Goal: Task Accomplishment & Management: Use online tool/utility

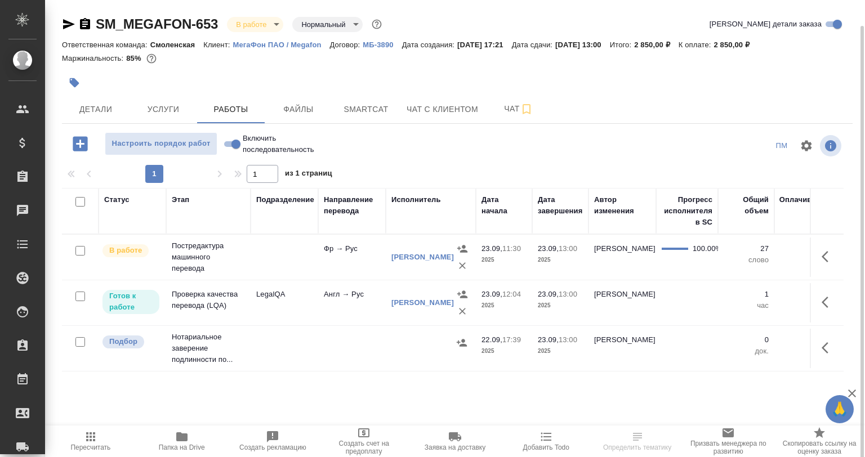
scroll to position [13, 0]
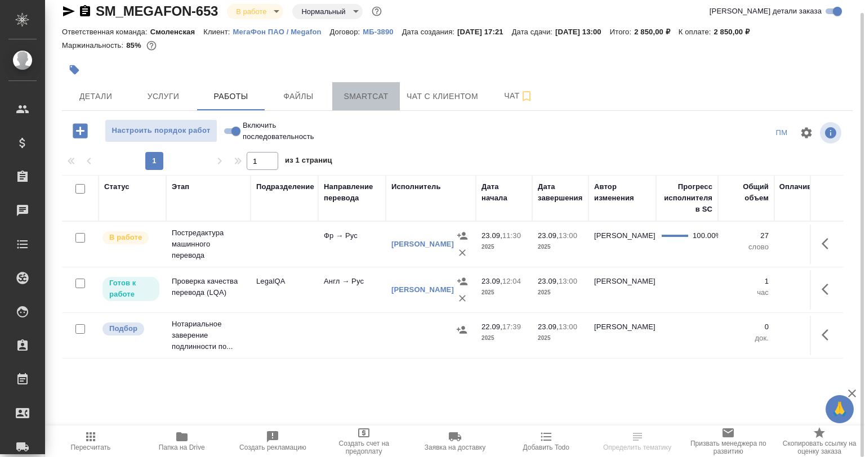
click at [356, 99] on span "Smartcat" at bounding box center [366, 97] width 54 height 14
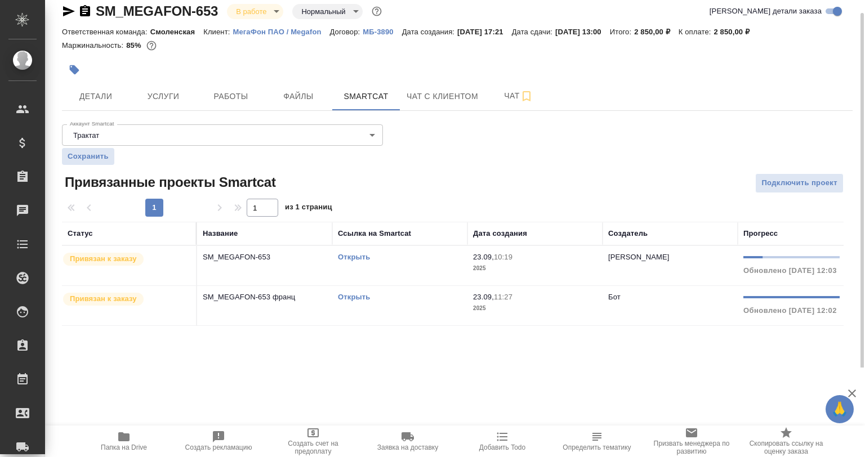
click at [353, 258] on link "Открыть" at bounding box center [354, 257] width 32 height 8
click at [356, 292] on div "Открыть" at bounding box center [400, 297] width 124 height 11
click at [354, 292] on div "Открыть" at bounding box center [400, 297] width 124 height 11
click at [356, 297] on link "Открыть" at bounding box center [354, 297] width 32 height 8
click at [241, 107] on button "Работы" at bounding box center [231, 96] width 68 height 28
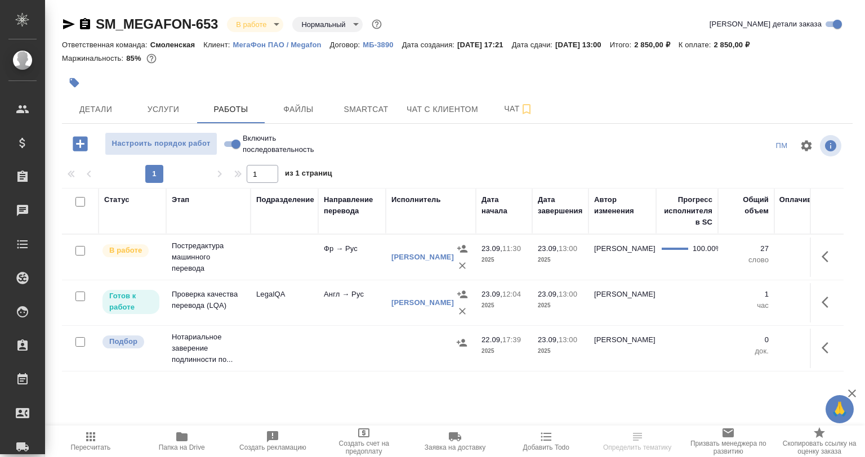
click at [193, 441] on span "Папка на Drive" at bounding box center [182, 440] width 78 height 21
click at [345, 101] on button "Smartcat" at bounding box center [366, 109] width 68 height 28
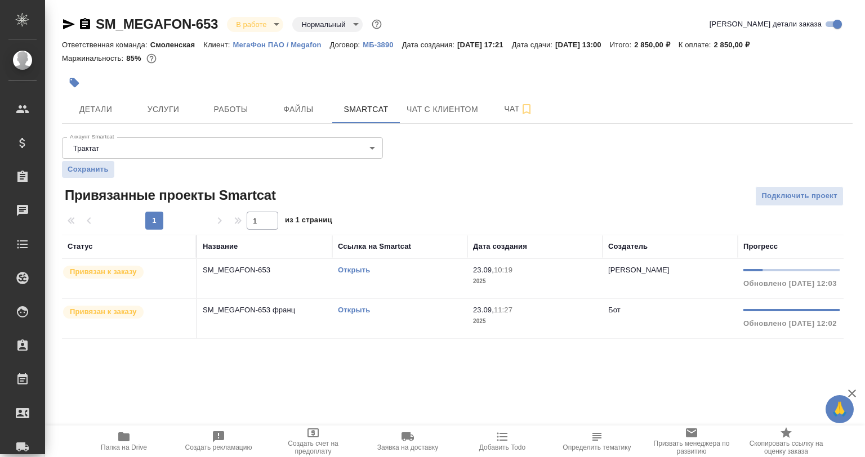
click at [349, 307] on link "Открыть" at bounding box center [354, 310] width 32 height 8
click at [351, 265] on td "Открыть" at bounding box center [399, 278] width 135 height 39
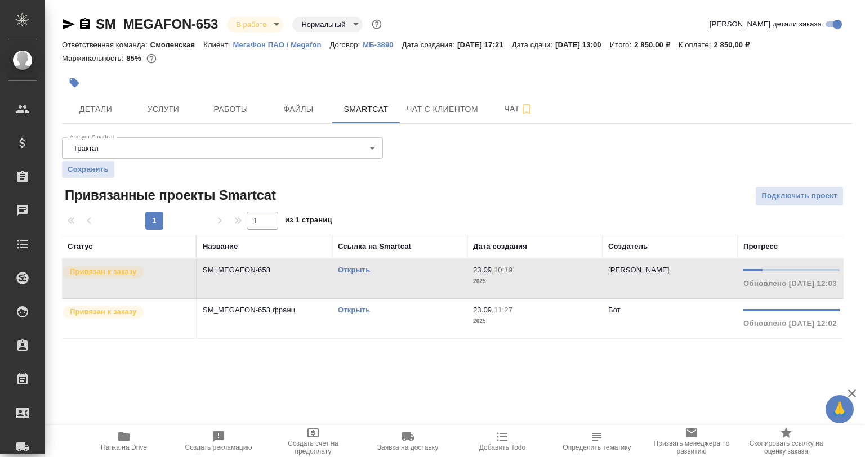
click at [349, 266] on link "Открыть" at bounding box center [354, 270] width 32 height 8
click at [365, 308] on link "Открыть" at bounding box center [354, 310] width 32 height 8
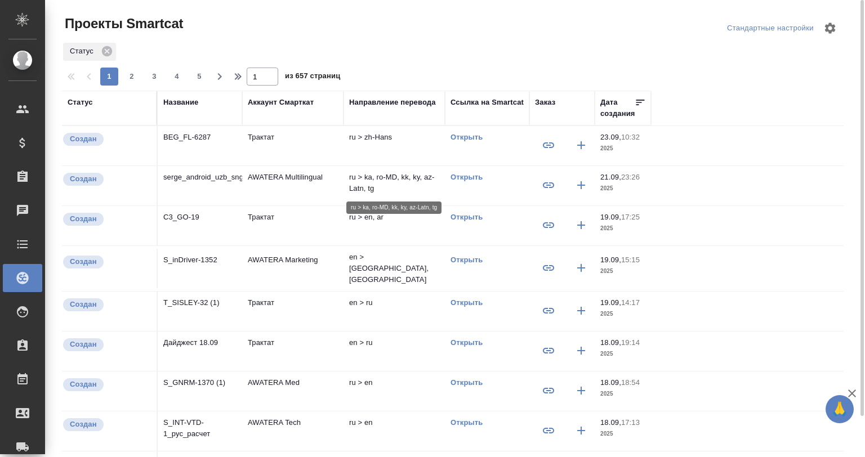
click at [382, 180] on p "ru > ka, ro-MD, kk, ky, az-Latn, tg" at bounding box center [394, 183] width 90 height 23
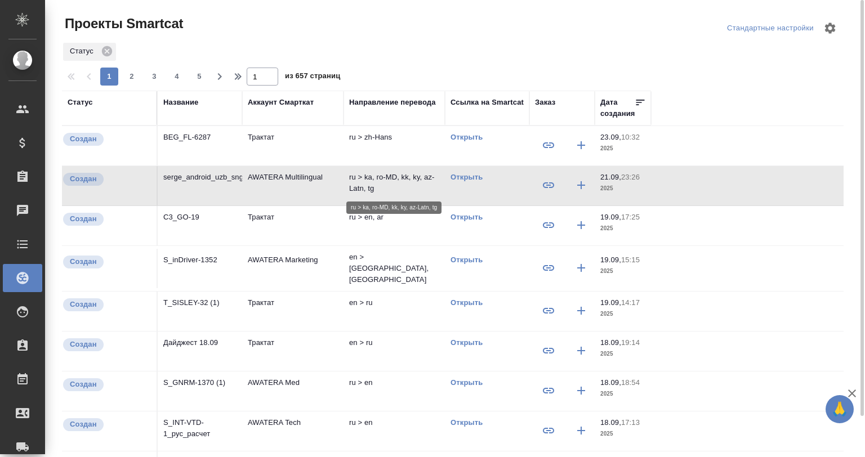
click at [382, 180] on p "ru > ka, ro-MD, kk, ky, az-Latn, tg" at bounding box center [394, 183] width 90 height 23
click at [106, 48] on icon at bounding box center [107, 51] width 10 height 10
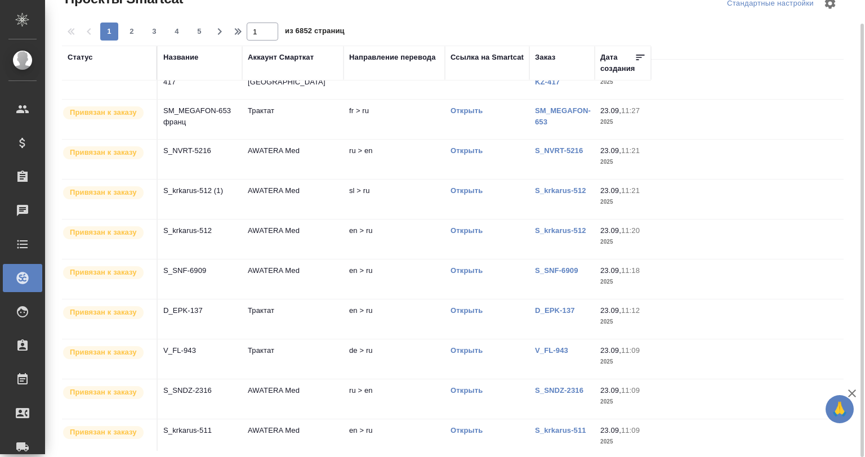
scroll to position [427, 0]
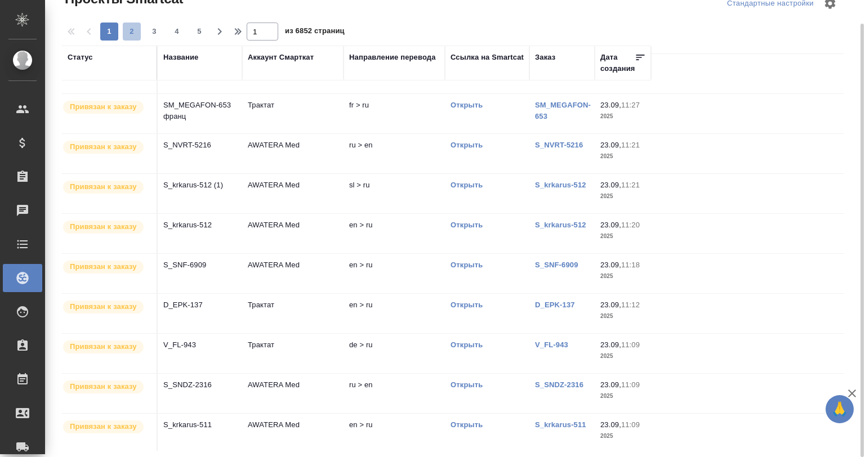
click at [131, 29] on span "2" at bounding box center [132, 31] width 18 height 11
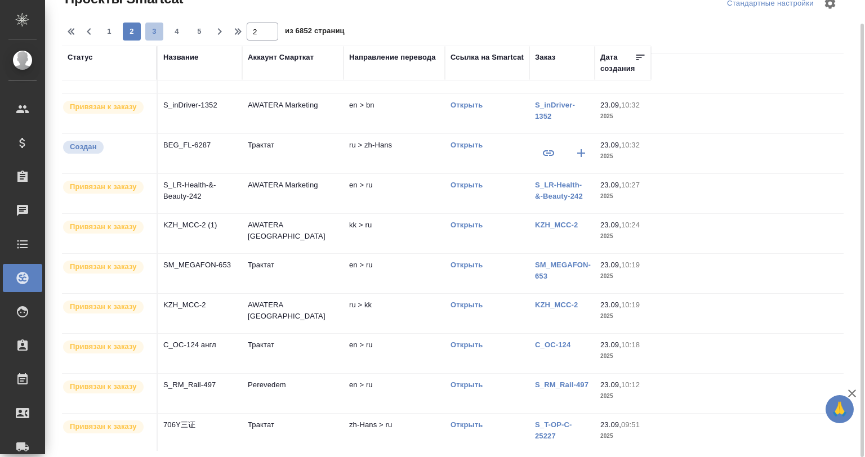
click at [158, 30] on span "3" at bounding box center [154, 31] width 18 height 11
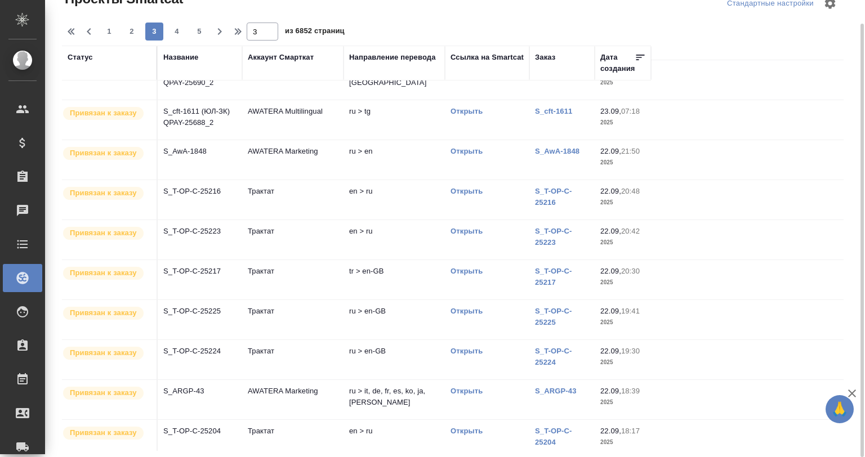
scroll to position [113, 0]
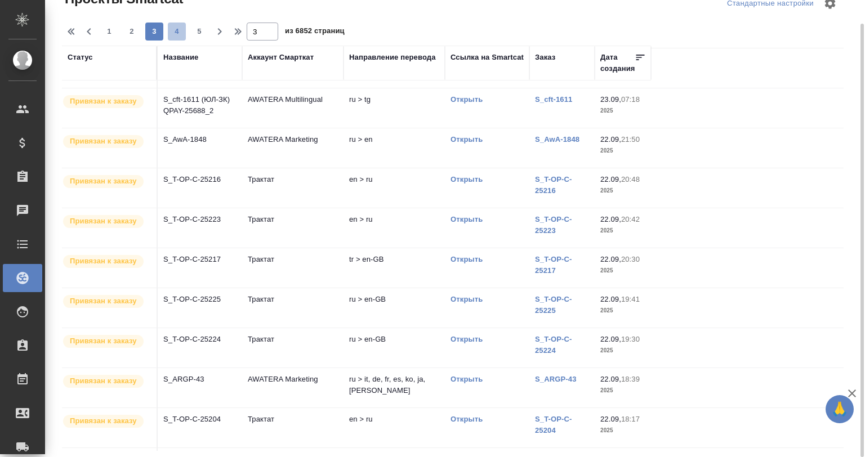
click at [173, 28] on span "4" at bounding box center [177, 31] width 18 height 11
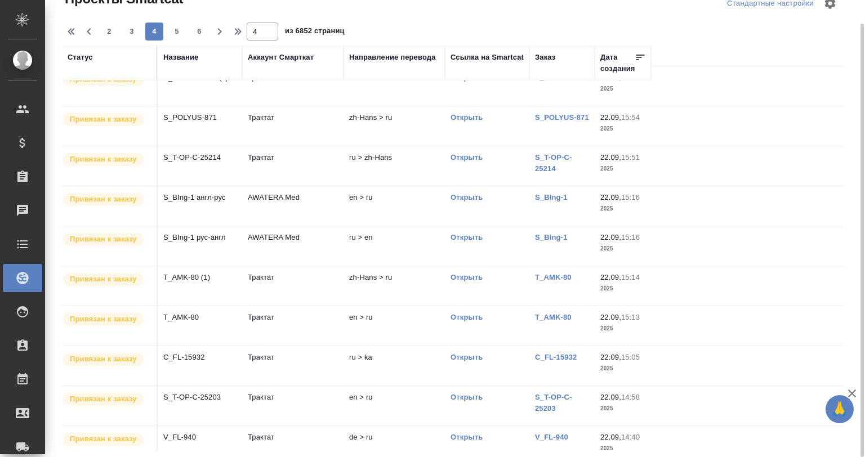
scroll to position [427, 0]
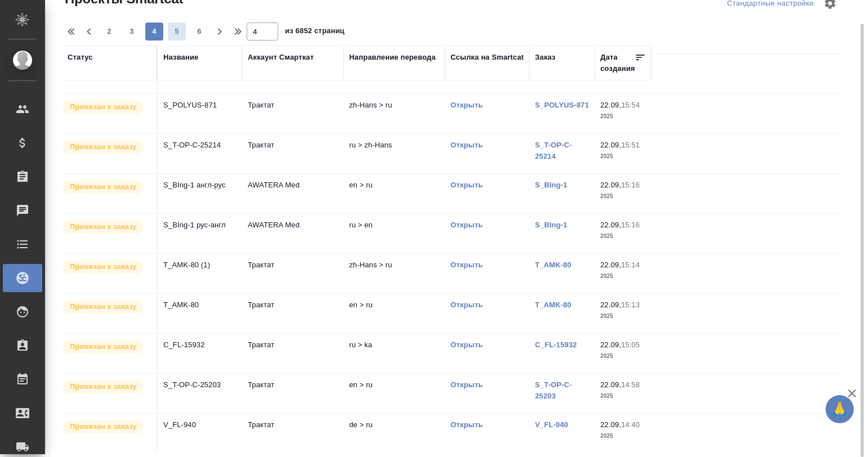
click at [169, 28] on span "5" at bounding box center [177, 31] width 18 height 11
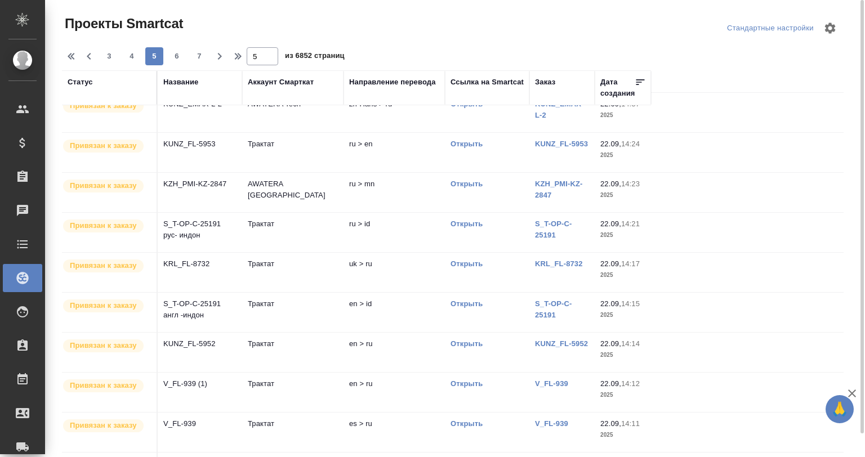
scroll to position [0, 0]
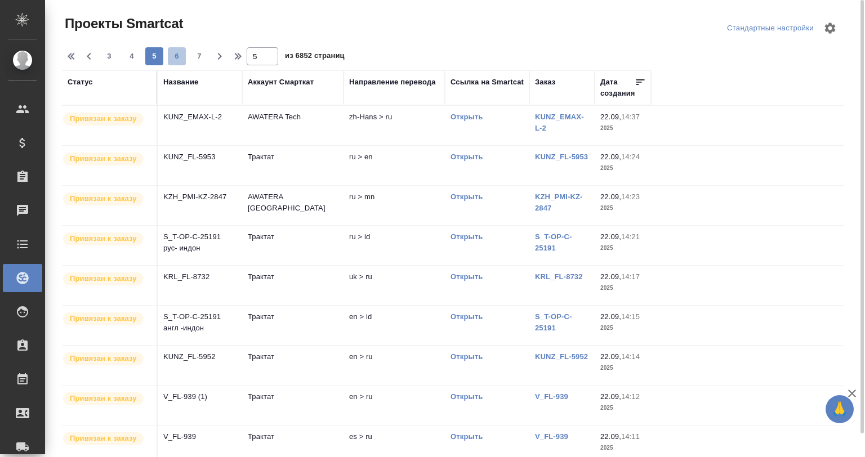
click at [173, 55] on span "6" at bounding box center [177, 56] width 18 height 11
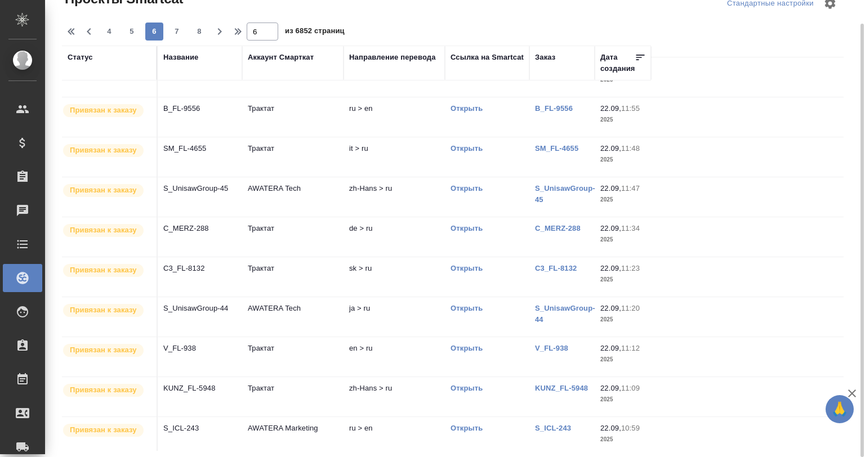
scroll to position [427, 0]
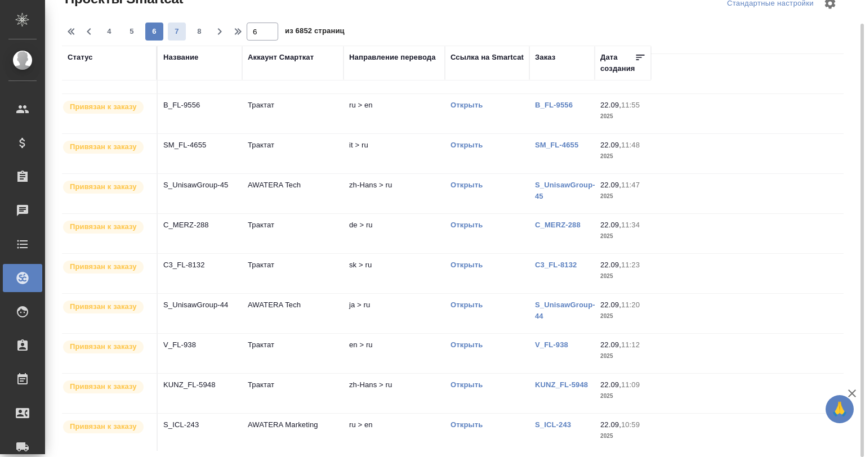
click at [176, 34] on span "7" at bounding box center [177, 31] width 18 height 11
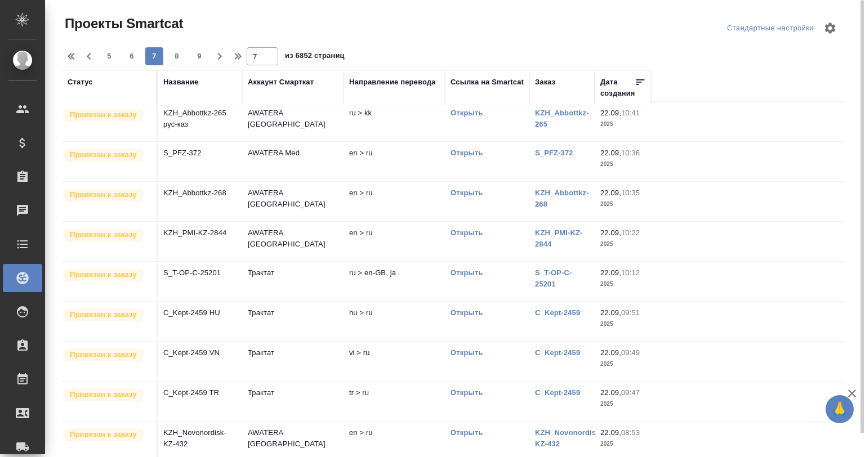
scroll to position [0, 0]
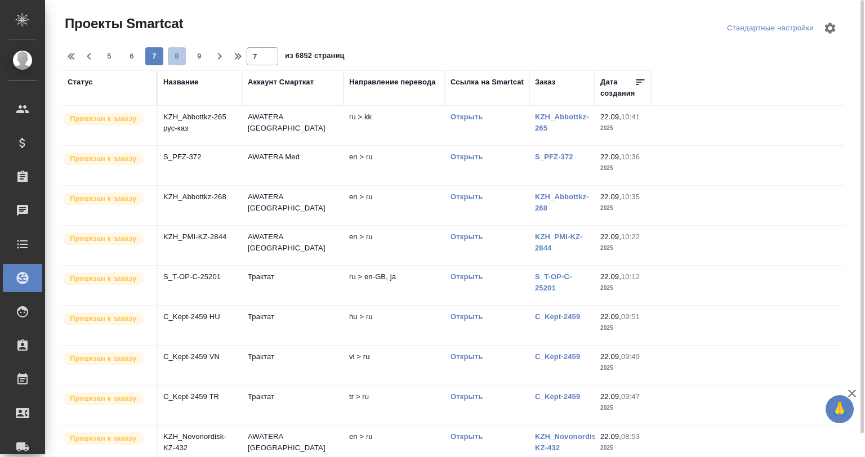
click at [170, 56] on span "8" at bounding box center [177, 56] width 18 height 11
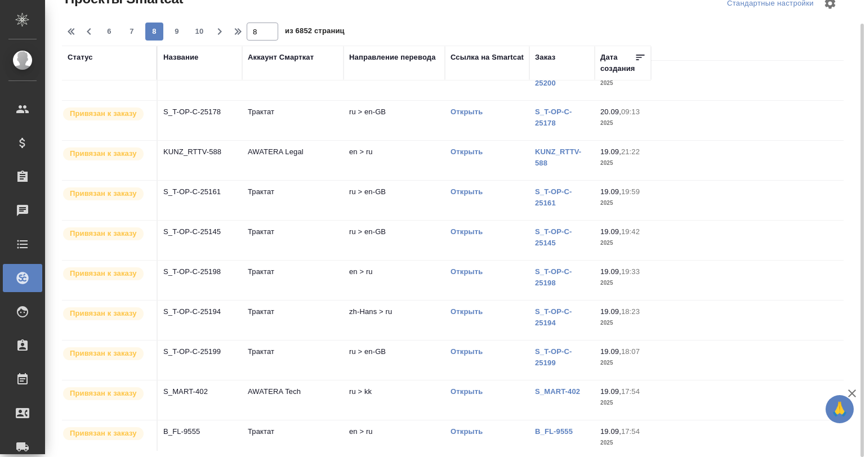
scroll to position [427, 0]
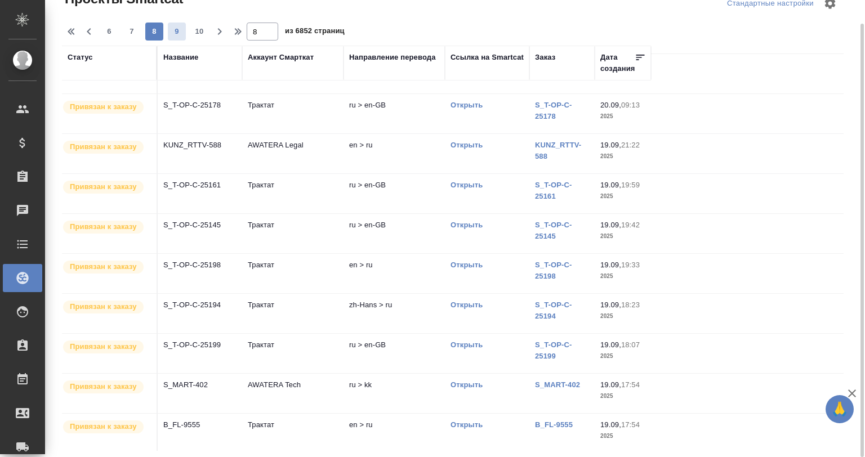
click at [168, 35] on span "9" at bounding box center [177, 31] width 18 height 11
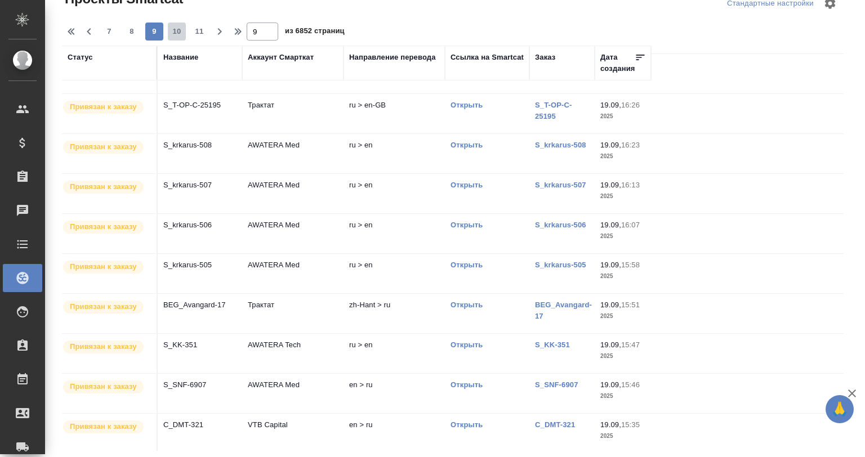
click at [173, 29] on span "10" at bounding box center [177, 31] width 18 height 11
type input "10"
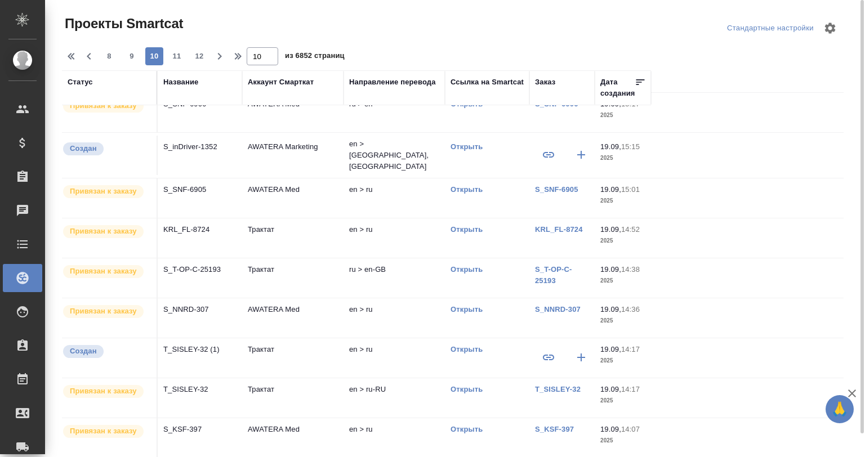
scroll to position [89, 0]
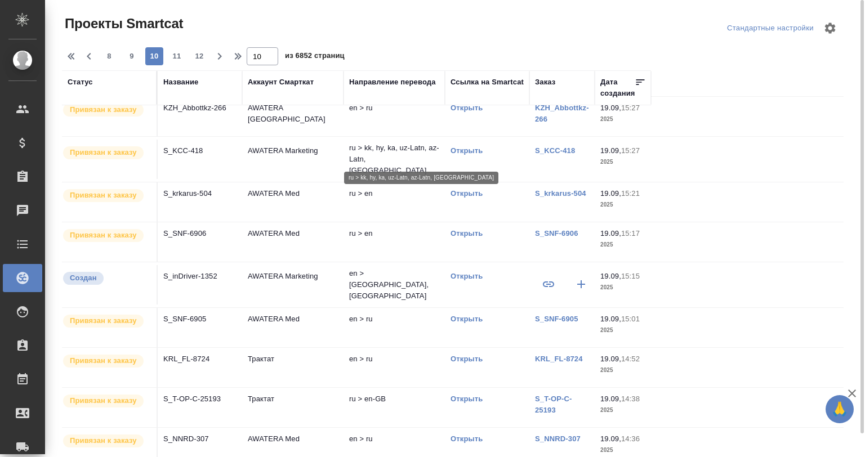
click at [373, 158] on p "ru > kk, hy, ka, uz-Latn, az-Latn, ky" at bounding box center [394, 159] width 90 height 34
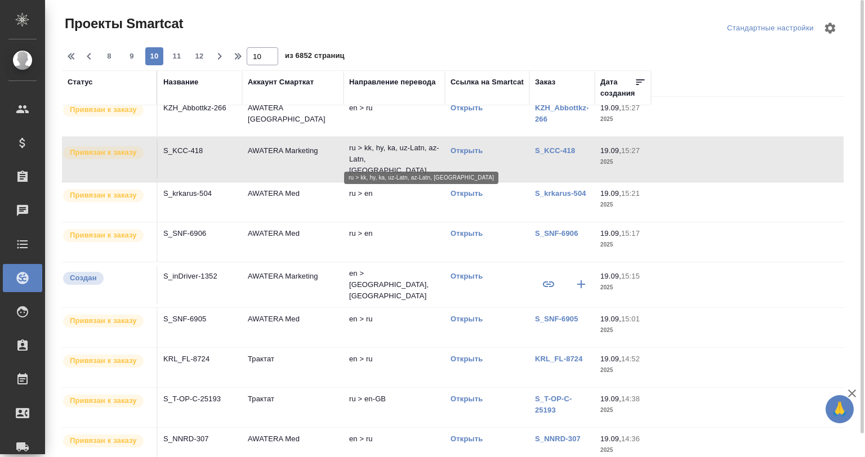
click at [373, 158] on p "ru > kk, hy, ka, uz-Latn, az-Latn, ky" at bounding box center [394, 159] width 90 height 34
click at [408, 157] on p "ru > kk, hy, ka, uz-Latn, az-Latn, ky" at bounding box center [394, 159] width 90 height 34
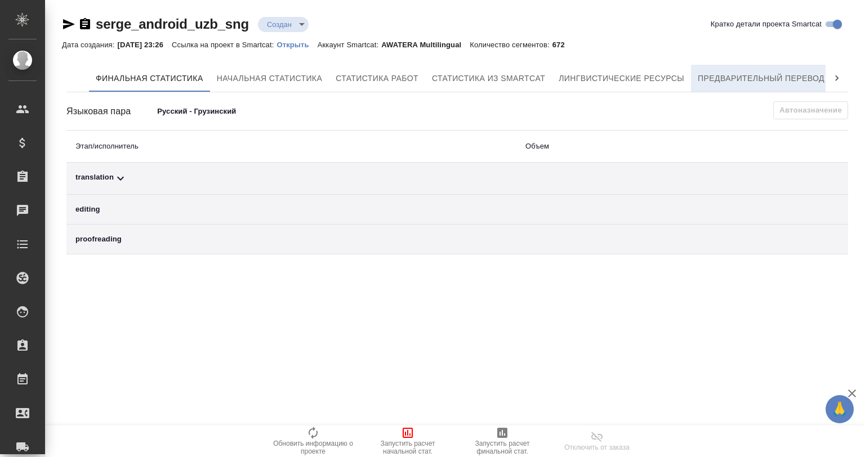
click at [764, 81] on span "Предварительный перевод" at bounding box center [761, 79] width 127 height 14
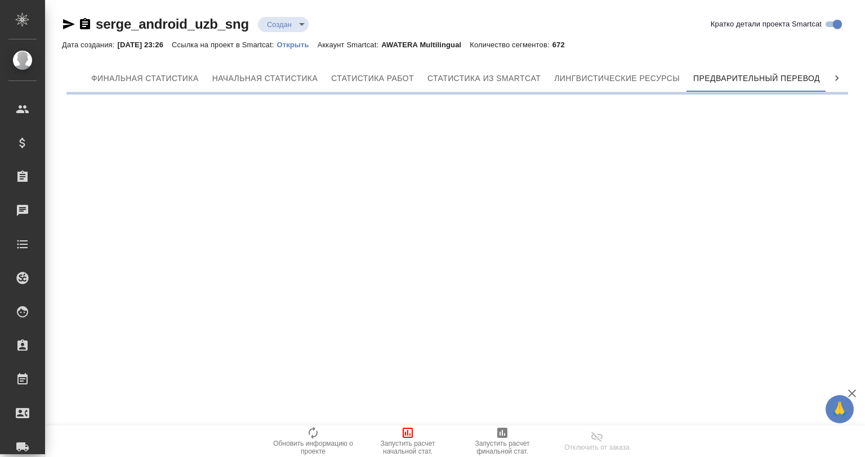
scroll to position [0, 5]
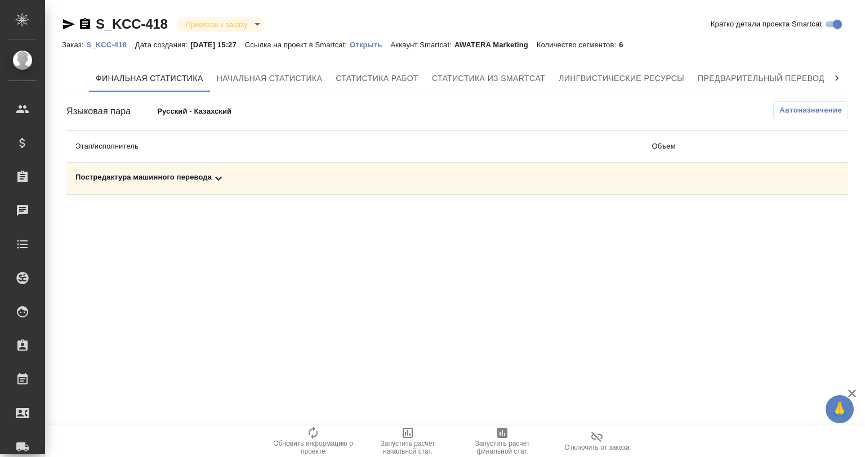
click at [216, 172] on icon at bounding box center [219, 179] width 14 height 14
click at [831, 80] on icon at bounding box center [836, 78] width 11 height 11
click at [761, 78] on button "QA-чекер" at bounding box center [792, 78] width 68 height 27
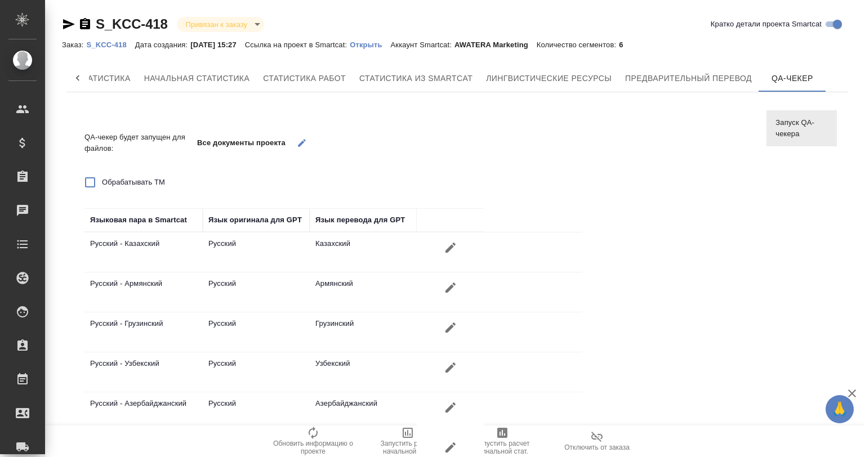
click at [372, 43] on p "Открыть" at bounding box center [370, 45] width 41 height 8
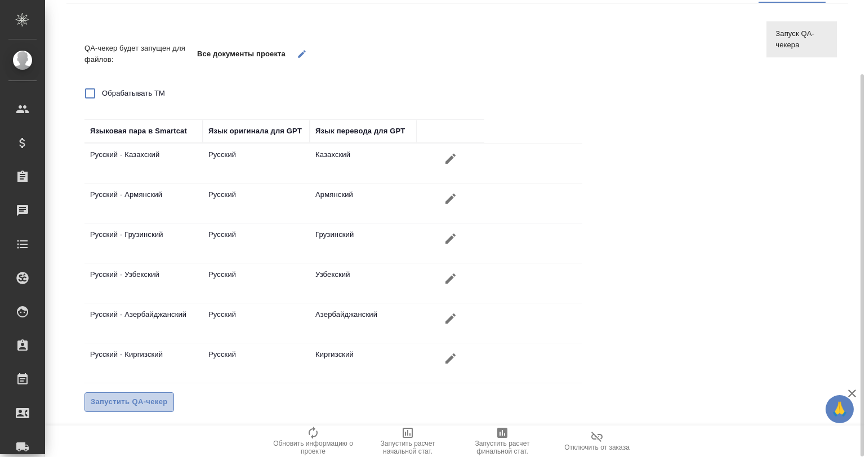
click at [137, 405] on span "Запустить QA-чекер" at bounding box center [129, 402] width 77 height 13
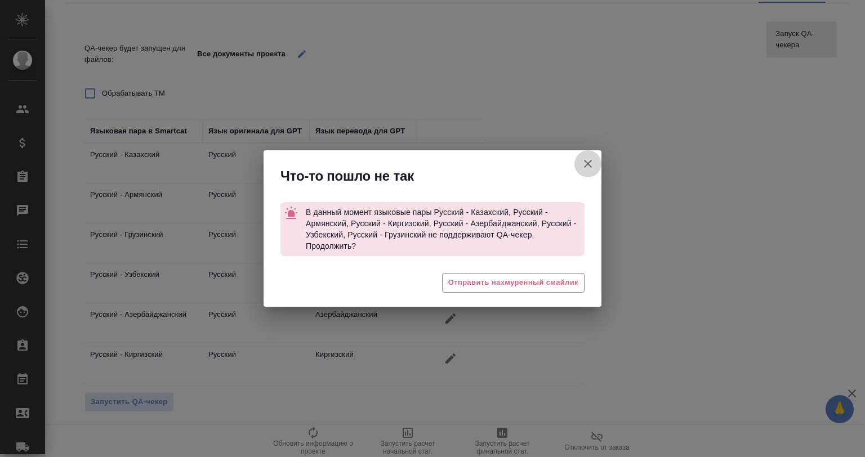
click at [587, 159] on icon "button" at bounding box center [588, 164] width 14 height 14
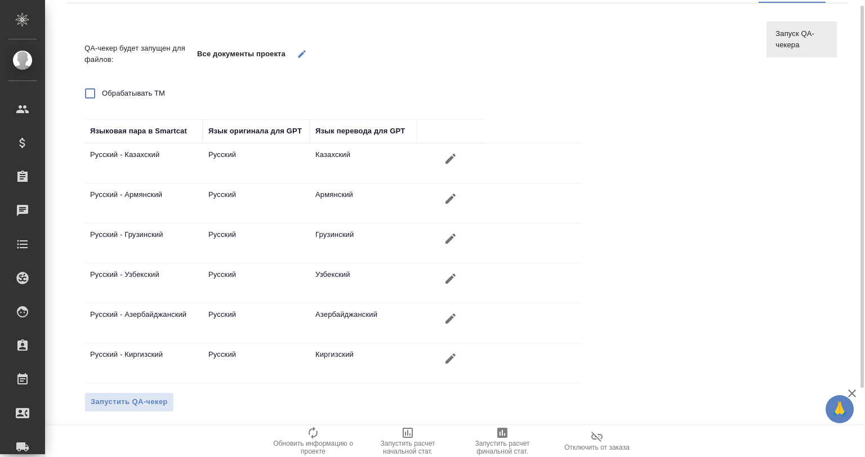
scroll to position [0, 0]
